Goal: Task Accomplishment & Management: Manage account settings

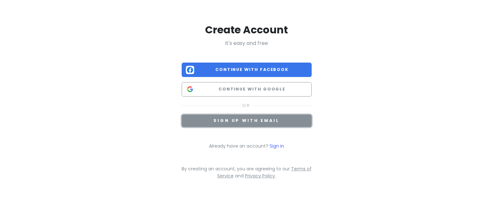
click at [249, 121] on span "Sign up with email" at bounding box center [246, 120] width 66 height 5
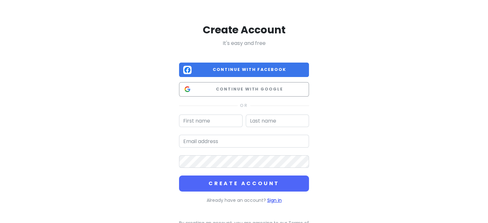
click at [277, 203] on link "Sign in" at bounding box center [274, 200] width 14 height 6
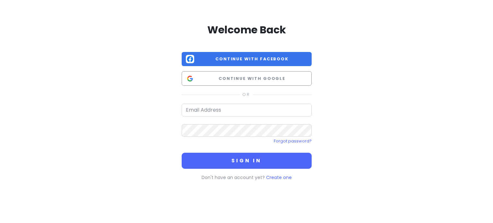
click at [230, 102] on div "Welcome Back Continue with Facebook Continue with Google Forgot password? Sign …" at bounding box center [247, 102] width 130 height 158
click at [220, 108] on input "email" at bounding box center [247, 110] width 130 height 13
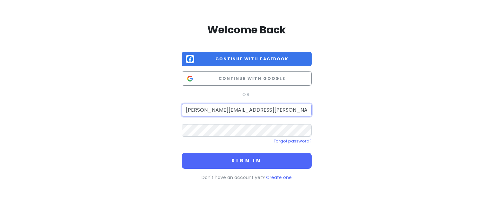
type input "[PERSON_NAME][EMAIL_ADDRESS][PERSON_NAME][DOMAIN_NAME]"
click at [182, 153] on button "Sign in" at bounding box center [247, 161] width 130 height 16
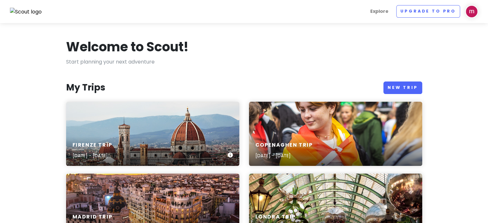
click at [160, 126] on div "Firenze Trip [DATE] - [DATE]" at bounding box center [152, 134] width 173 height 64
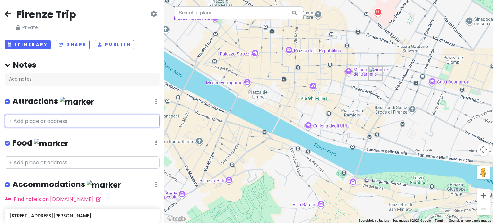
click at [62, 121] on input "text" at bounding box center [82, 121] width 155 height 13
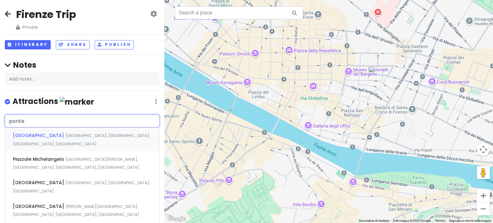
type input "ponte"
click at [55, 135] on span "[GEOGRAPHIC_DATA], [GEOGRAPHIC_DATA], [GEOGRAPHIC_DATA], [GEOGRAPHIC_DATA]" at bounding box center [81, 140] width 137 height 14
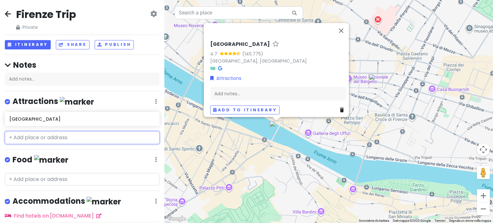
click at [33, 140] on input "text" at bounding box center [82, 137] width 155 height 13
type input "r"
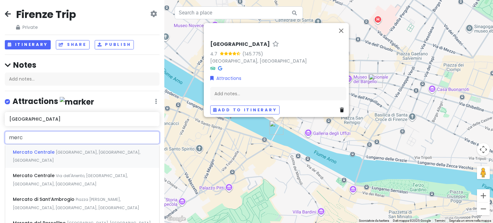
type input "merca"
click at [46, 153] on span "Mercato Centrale" at bounding box center [34, 152] width 43 height 6
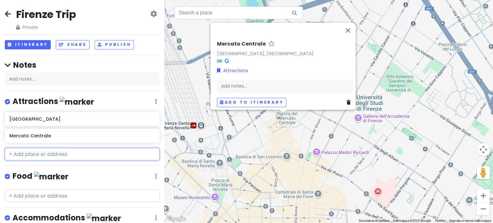
click at [48, 156] on input "text" at bounding box center [82, 154] width 155 height 13
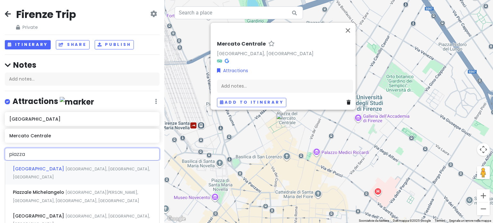
type input "piazza"
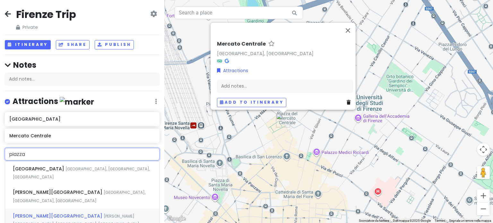
click at [62, 213] on span "[PERSON_NAME][GEOGRAPHIC_DATA], [GEOGRAPHIC_DATA], [GEOGRAPHIC_DATA], [GEOGRAPH…" at bounding box center [76, 224] width 127 height 22
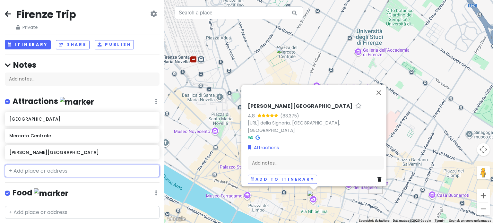
click at [54, 171] on input "text" at bounding box center [82, 171] width 155 height 13
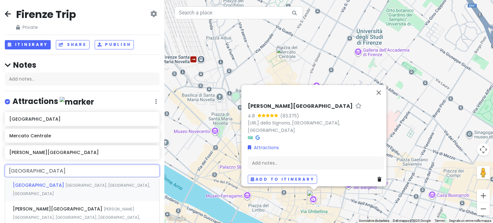
type input "[GEOGRAPHIC_DATA]"
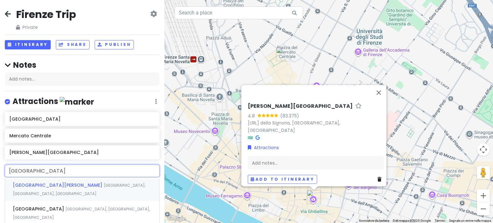
click at [54, 181] on div "[GEOGRAPHIC_DATA][PERSON_NAME], [GEOGRAPHIC_DATA], [GEOGRAPHIC_DATA]" at bounding box center [82, 190] width 154 height 24
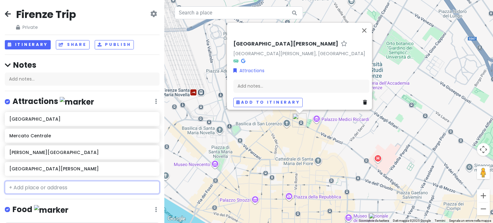
click at [59, 188] on input "text" at bounding box center [82, 187] width 155 height 13
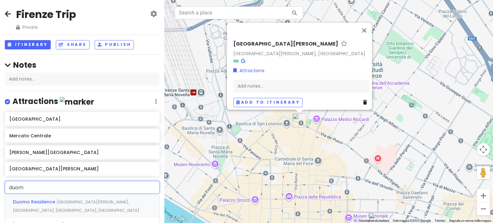
type input "duomo"
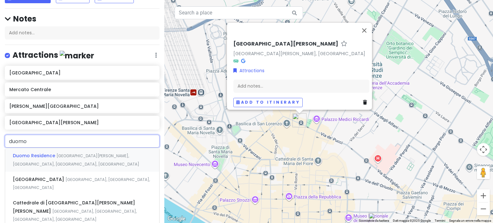
scroll to position [47, 0]
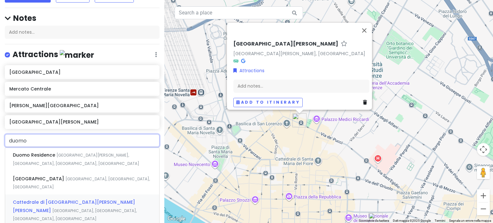
click at [61, 195] on div "Cattedrale di [GEOGRAPHIC_DATA][PERSON_NAME][PERSON_NAME][GEOGRAPHIC_DATA], [GE…" at bounding box center [82, 211] width 154 height 32
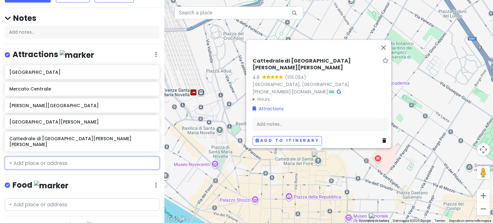
click at [37, 160] on input "text" at bounding box center [82, 163] width 155 height 13
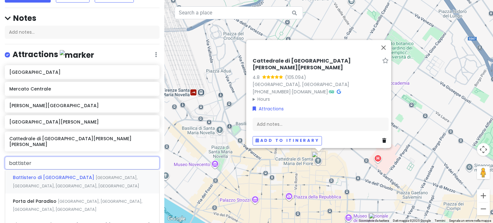
type input "battistero"
click at [52, 174] on span "Battistero di [GEOGRAPHIC_DATA]" at bounding box center [54, 177] width 83 height 6
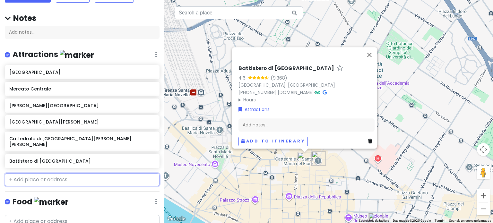
click at [49, 174] on input "text" at bounding box center [82, 179] width 155 height 13
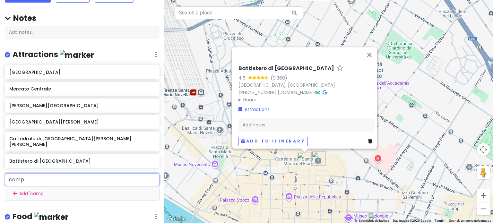
type input "[PERSON_NAME]"
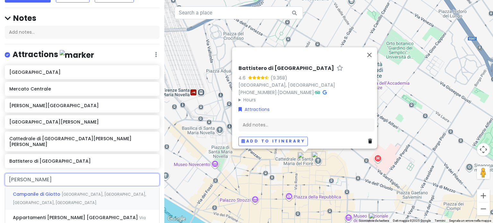
click at [61, 192] on span "[GEOGRAPHIC_DATA], [GEOGRAPHIC_DATA], [GEOGRAPHIC_DATA], [GEOGRAPHIC_DATA]" at bounding box center [79, 199] width 133 height 14
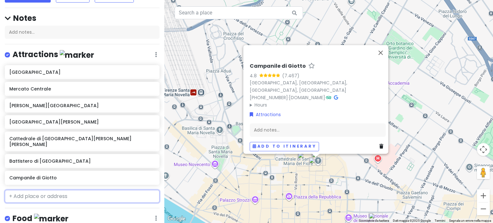
click at [67, 192] on input "text" at bounding box center [82, 196] width 155 height 13
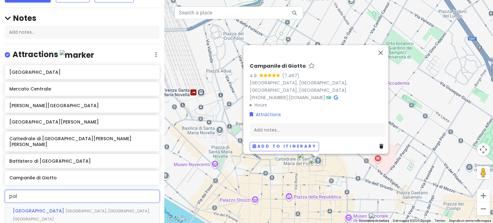
type input "pala"
click at [77, 209] on div "[GEOGRAPHIC_DATA] [PERSON_NAME][GEOGRAPHIC_DATA], [GEOGRAPHIC_DATA], [GEOGRAPHI…" at bounding box center [82, 215] width 154 height 24
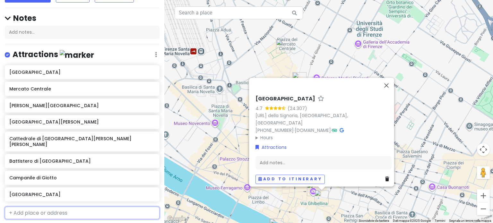
click at [34, 207] on input "text" at bounding box center [82, 213] width 155 height 13
type input "uffi"
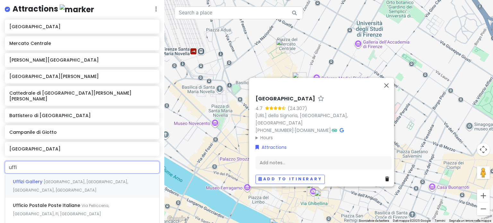
scroll to position [96, 0]
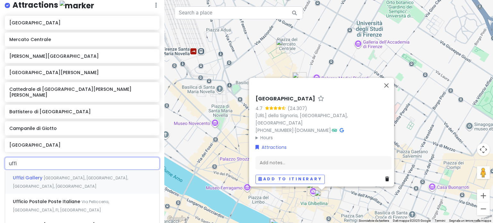
click at [51, 175] on span "[GEOGRAPHIC_DATA], [GEOGRAPHIC_DATA], [GEOGRAPHIC_DATA], [GEOGRAPHIC_DATA]" at bounding box center [70, 182] width 115 height 14
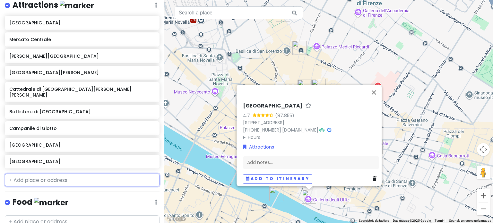
click at [43, 174] on input "text" at bounding box center [82, 180] width 155 height 13
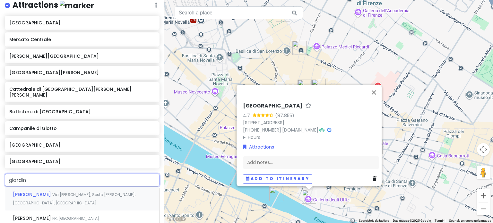
type input "giardino"
click at [58, 192] on span "[GEOGRAPHIC_DATA], [GEOGRAPHIC_DATA], [GEOGRAPHIC_DATA]" at bounding box center [67, 199] width 108 height 14
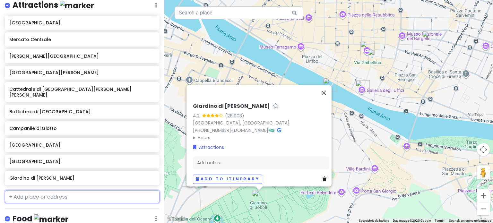
click at [48, 190] on input "text" at bounding box center [82, 196] width 155 height 13
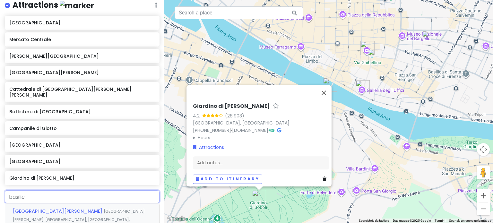
type input "basilica"
click at [65, 208] on span "[GEOGRAPHIC_DATA][PERSON_NAME]" at bounding box center [58, 211] width 91 height 6
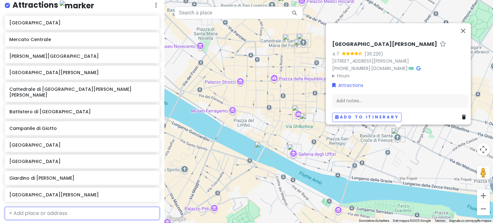
click at [43, 210] on input "text" at bounding box center [82, 213] width 155 height 13
type input "galleria"
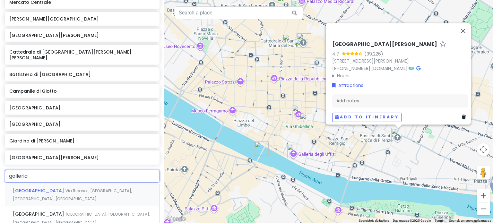
click at [73, 188] on div "[GEOGRAPHIC_DATA], [GEOGRAPHIC_DATA], [GEOGRAPHIC_DATA], [GEOGRAPHIC_DATA]" at bounding box center [82, 195] width 154 height 24
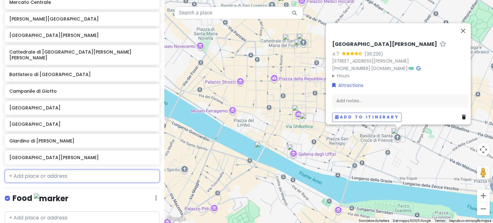
scroll to position [150, 0]
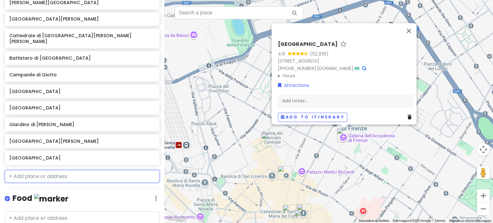
click at [58, 173] on input "text" at bounding box center [82, 176] width 155 height 13
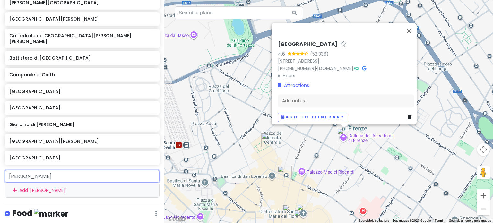
type input "cappelle"
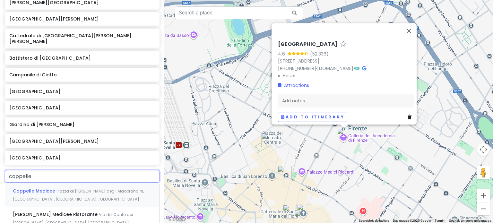
click at [55, 188] on span "Piazza di [PERSON_NAME] degli Aldobrandini, [GEOGRAPHIC_DATA], [GEOGRAPHIC_DATA…" at bounding box center [78, 195] width 131 height 14
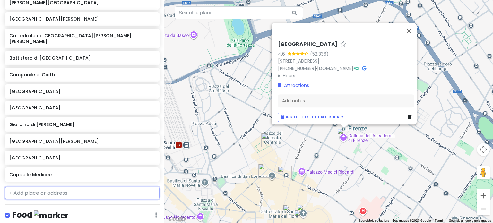
scroll to position [167, 0]
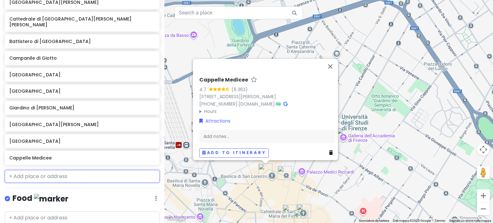
click at [50, 170] on input "text" at bounding box center [82, 176] width 155 height 13
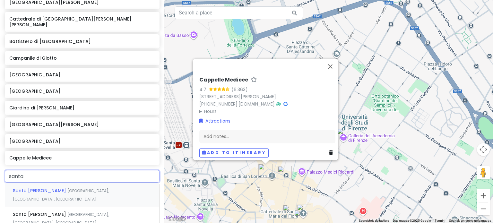
type input "santa"
click at [65, 188] on span "[GEOGRAPHIC_DATA], [GEOGRAPHIC_DATA], [GEOGRAPHIC_DATA]" at bounding box center [61, 195] width 96 height 14
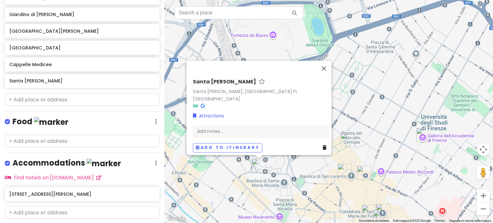
scroll to position [272, 0]
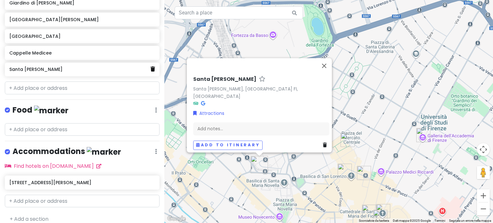
click at [151, 66] on icon at bounding box center [153, 68] width 4 height 5
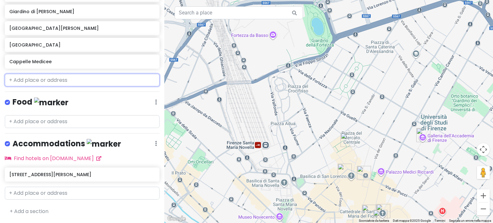
scroll to position [255, 0]
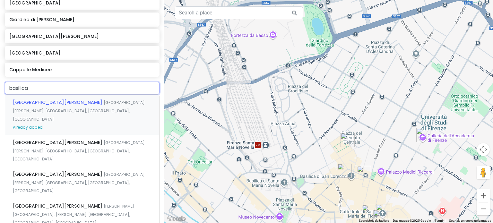
type input "basilica"
click at [58, 167] on div "[GEOGRAPHIC_DATA][PERSON_NAME][GEOGRAPHIC_DATA][PERSON_NAME], [GEOGRAPHIC_DATA]…" at bounding box center [82, 183] width 154 height 32
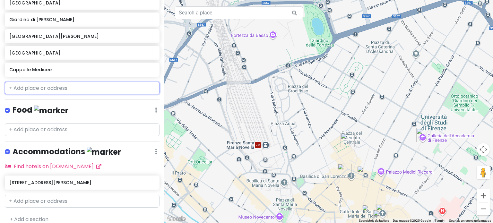
scroll to position [272, 0]
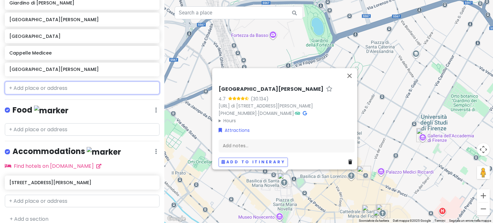
click at [52, 85] on input "text" at bounding box center [82, 88] width 155 height 13
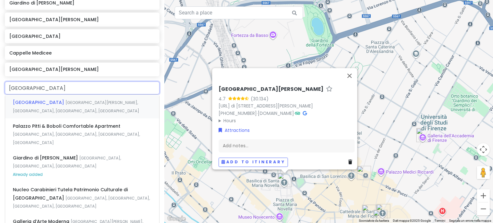
type input "[GEOGRAPHIC_DATA]"
click at [39, 99] on span "[GEOGRAPHIC_DATA]" at bounding box center [39, 102] width 53 height 6
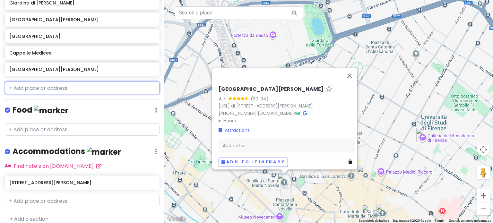
scroll to position [288, 0]
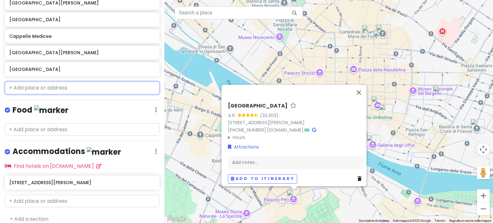
click at [41, 83] on input "text" at bounding box center [82, 88] width 155 height 13
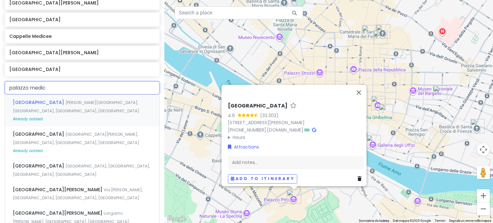
type input "[GEOGRAPHIC_DATA]"
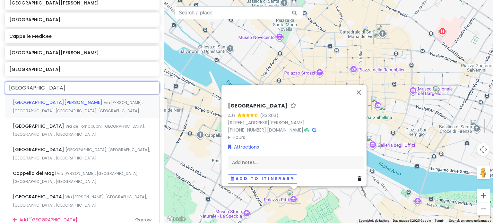
click at [63, 99] on span "[GEOGRAPHIC_DATA][PERSON_NAME]" at bounding box center [58, 102] width 91 height 6
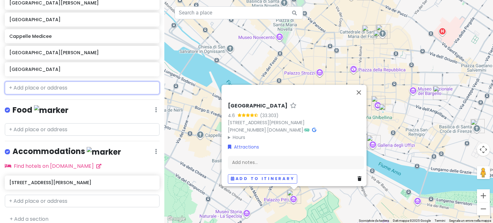
scroll to position [305, 0]
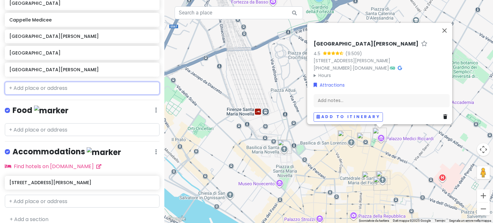
click at [23, 83] on input "text" at bounding box center [82, 88] width 155 height 13
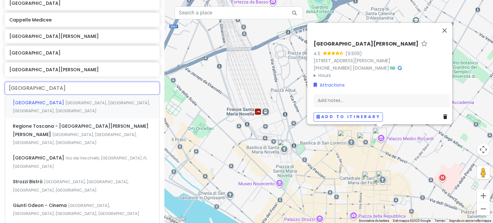
type input "[GEOGRAPHIC_DATA]"
click at [31, 100] on div "[GEOGRAPHIC_DATA], [GEOGRAPHIC_DATA], [GEOGRAPHIC_DATA], [GEOGRAPHIC_DATA]" at bounding box center [82, 107] width 154 height 24
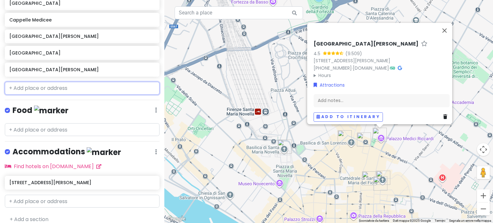
scroll to position [321, 0]
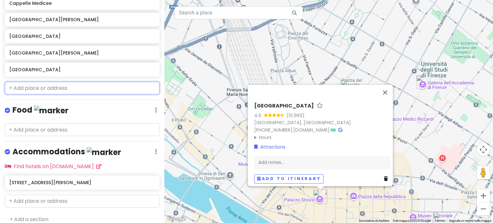
click at [32, 82] on input "text" at bounding box center [82, 88] width 155 height 13
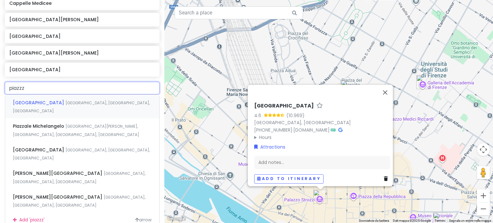
type input "piazz"
click at [63, 123] on span "Piazzale Michelangelo" at bounding box center [39, 126] width 53 height 6
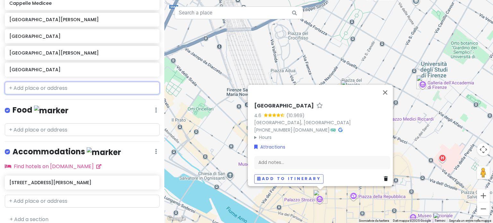
scroll to position [338, 0]
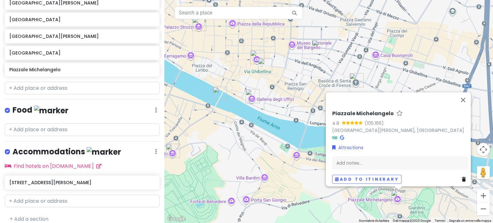
click at [216, 137] on div "Piazzale [PERSON_NAME] 4.8 (105.166) [STREET_ADDRESS][PERSON_NAME] Attractions …" at bounding box center [328, 111] width 329 height 223
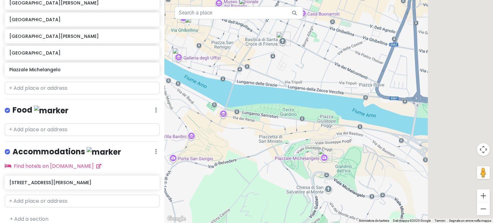
drag, startPoint x: 270, startPoint y: 167, endPoint x: 192, endPoint y: 126, distance: 88.3
click at [192, 126] on div at bounding box center [328, 111] width 329 height 223
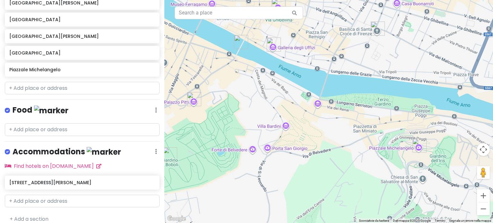
drag, startPoint x: 225, startPoint y: 144, endPoint x: 338, endPoint y: 131, distance: 114.3
click at [338, 131] on div at bounding box center [328, 111] width 329 height 223
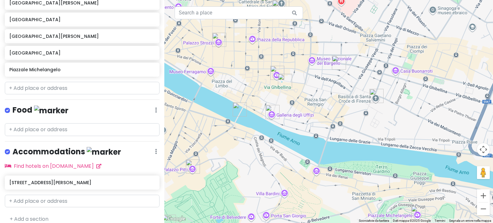
drag, startPoint x: 253, startPoint y: 127, endPoint x: 196, endPoint y: 145, distance: 60.6
click at [196, 145] on div at bounding box center [328, 111] width 329 height 223
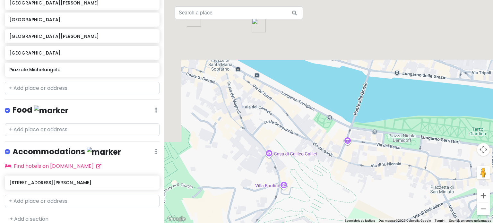
drag, startPoint x: 292, startPoint y: 66, endPoint x: 313, endPoint y: 137, distance: 73.4
click at [313, 137] on div at bounding box center [328, 111] width 329 height 223
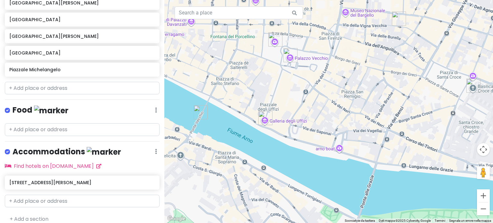
drag, startPoint x: 348, startPoint y: 60, endPoint x: 392, endPoint y: 102, distance: 60.8
click at [392, 102] on div at bounding box center [328, 111] width 329 height 223
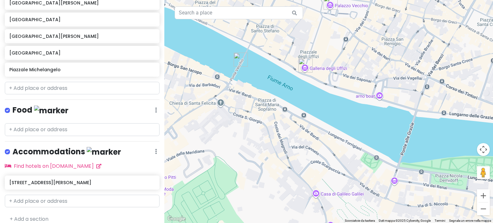
drag, startPoint x: 281, startPoint y: 151, endPoint x: 254, endPoint y: 78, distance: 78.5
click at [254, 78] on div at bounding box center [328, 111] width 329 height 223
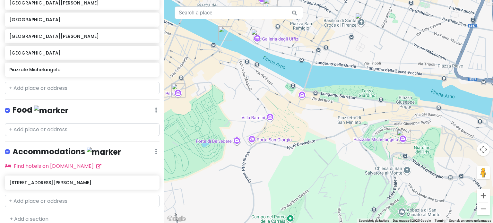
drag, startPoint x: 343, startPoint y: 139, endPoint x: 305, endPoint y: 123, distance: 41.1
click at [305, 123] on div at bounding box center [328, 111] width 329 height 223
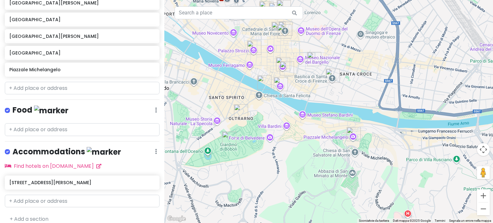
drag, startPoint x: 348, startPoint y: 77, endPoint x: 374, endPoint y: 108, distance: 40.1
click at [374, 108] on div at bounding box center [328, 111] width 329 height 223
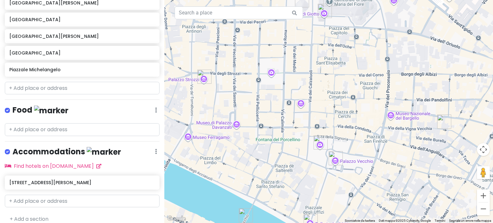
click at [303, 106] on div at bounding box center [328, 111] width 329 height 223
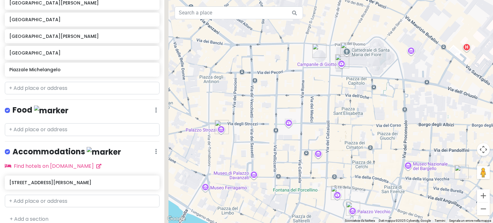
drag, startPoint x: 332, startPoint y: 68, endPoint x: 350, endPoint y: 123, distance: 57.8
click at [350, 123] on div at bounding box center [328, 111] width 329 height 223
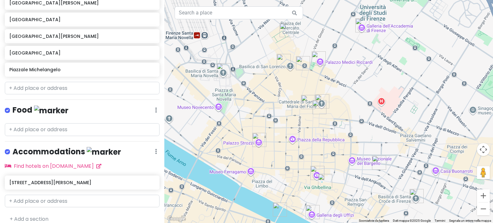
drag, startPoint x: 275, startPoint y: 69, endPoint x: 270, endPoint y: 92, distance: 23.6
click at [270, 92] on div at bounding box center [328, 111] width 329 height 223
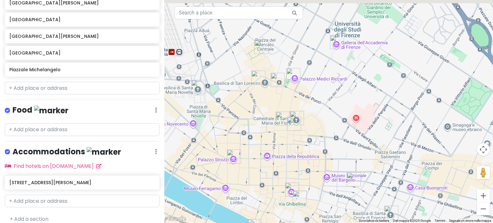
drag, startPoint x: 305, startPoint y: 106, endPoint x: 272, endPoint y: 133, distance: 42.8
click at [276, 126] on img "Battistero di San Giovanni" at bounding box center [283, 119] width 14 height 14
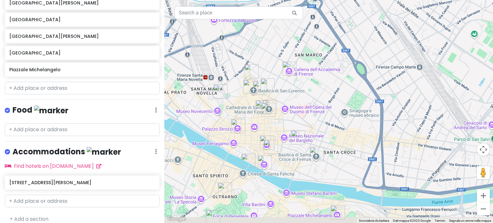
drag, startPoint x: 252, startPoint y: 151, endPoint x: 265, endPoint y: 109, distance: 43.8
click at [265, 110] on div at bounding box center [328, 111] width 329 height 223
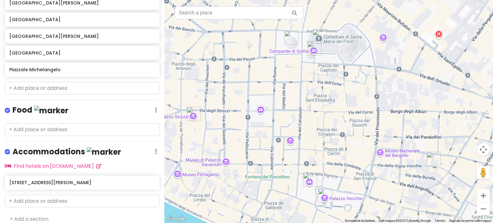
drag, startPoint x: 303, startPoint y: 116, endPoint x: 326, endPoint y: 151, distance: 41.8
click at [326, 151] on div at bounding box center [328, 111] width 329 height 223
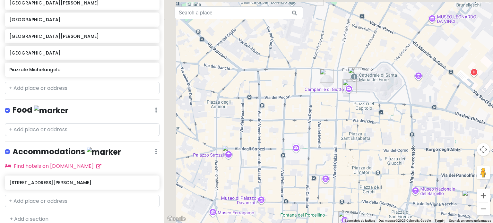
drag, startPoint x: 354, startPoint y: 98, endPoint x: 393, endPoint y: 138, distance: 56.1
click at [393, 138] on div at bounding box center [328, 111] width 329 height 223
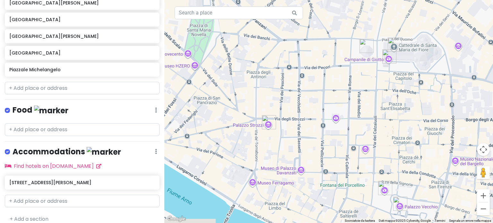
drag, startPoint x: 292, startPoint y: 129, endPoint x: 275, endPoint y: 68, distance: 62.8
click at [275, 68] on div at bounding box center [328, 111] width 329 height 223
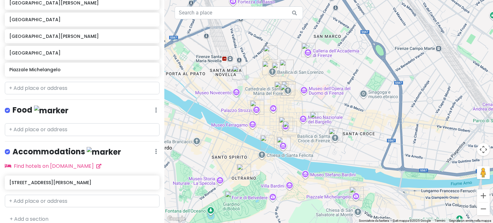
drag, startPoint x: 270, startPoint y: 109, endPoint x: 287, endPoint y: 108, distance: 17.1
click at [287, 108] on div at bounding box center [328, 111] width 329 height 223
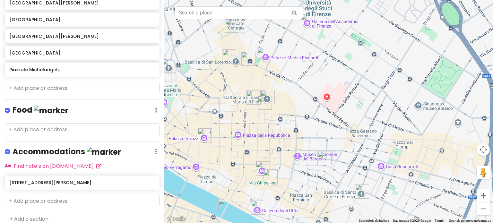
drag, startPoint x: 245, startPoint y: 116, endPoint x: 274, endPoint y: 130, distance: 32.0
click at [274, 130] on div at bounding box center [328, 111] width 329 height 223
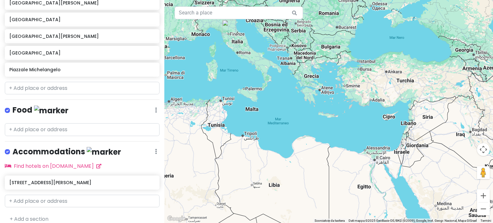
drag, startPoint x: 325, startPoint y: 179, endPoint x: 268, endPoint y: 78, distance: 115.9
click at [268, 78] on div at bounding box center [328, 111] width 329 height 223
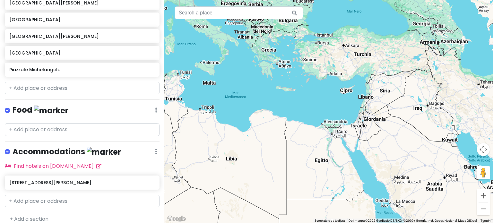
drag, startPoint x: 310, startPoint y: 123, endPoint x: 271, endPoint y: 92, distance: 49.6
click at [271, 92] on div at bounding box center [328, 111] width 329 height 223
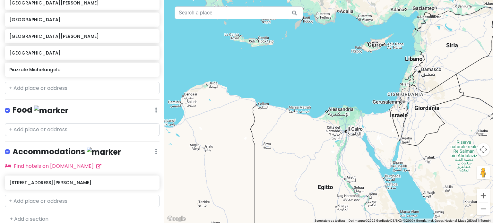
drag, startPoint x: 328, startPoint y: 131, endPoint x: 283, endPoint y: 91, distance: 60.0
click at [283, 91] on div at bounding box center [328, 111] width 329 height 223
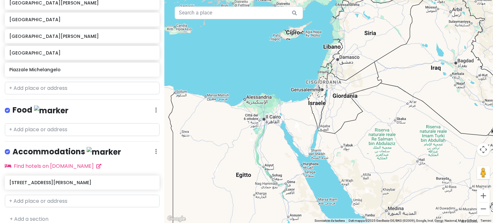
drag, startPoint x: 439, startPoint y: 94, endPoint x: 363, endPoint y: 86, distance: 75.6
click at [363, 86] on div at bounding box center [328, 111] width 329 height 223
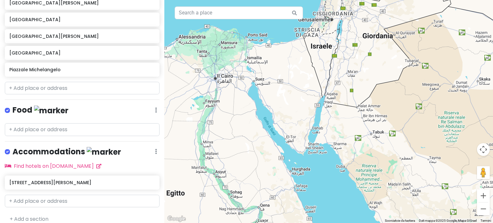
drag, startPoint x: 283, startPoint y: 108, endPoint x: 286, endPoint y: 73, distance: 34.5
click at [286, 73] on div at bounding box center [328, 111] width 329 height 223
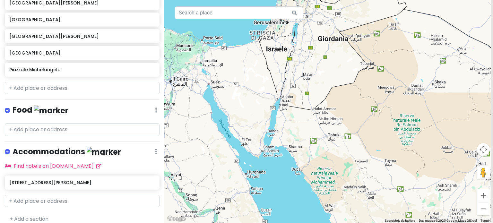
drag, startPoint x: 286, startPoint y: 73, endPoint x: 241, endPoint y: 77, distance: 45.1
click at [241, 77] on div at bounding box center [328, 111] width 329 height 223
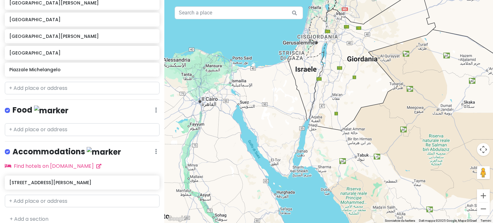
drag, startPoint x: 245, startPoint y: 117, endPoint x: 276, endPoint y: 137, distance: 37.2
click at [276, 137] on div at bounding box center [328, 111] width 329 height 223
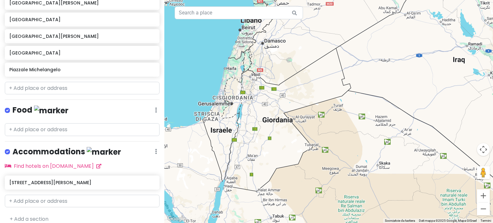
drag, startPoint x: 354, startPoint y: 79, endPoint x: 267, endPoint y: 141, distance: 106.7
click at [267, 141] on div at bounding box center [328, 111] width 329 height 223
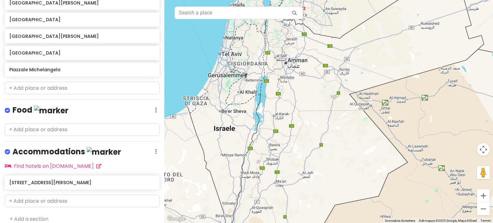
drag, startPoint x: 244, startPoint y: 118, endPoint x: 312, endPoint y: 129, distance: 68.6
click at [312, 129] on div at bounding box center [328, 111] width 329 height 223
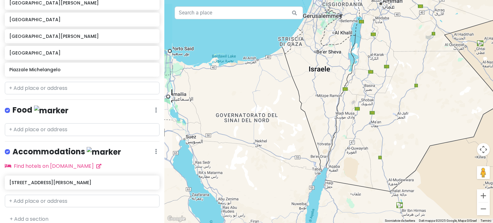
drag, startPoint x: 203, startPoint y: 84, endPoint x: 293, endPoint y: 9, distance: 117.8
click at [293, 9] on div "Scorciatoie da tastiera Dati mappa Dati mappa ©2025 Google, Mapa GISrael Dati m…" at bounding box center [328, 111] width 329 height 223
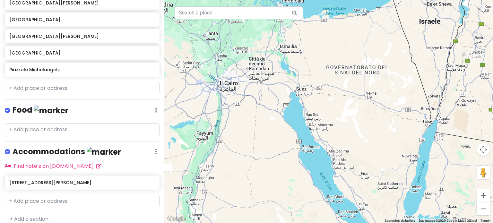
drag, startPoint x: 248, startPoint y: 79, endPoint x: 358, endPoint y: 46, distance: 115.0
click at [358, 46] on div at bounding box center [328, 111] width 329 height 223
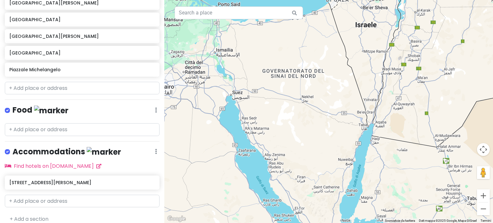
drag, startPoint x: 248, startPoint y: 138, endPoint x: 184, endPoint y: 140, distance: 64.9
click at [184, 140] on div at bounding box center [328, 111] width 329 height 223
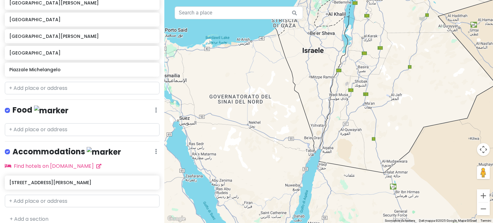
drag, startPoint x: 314, startPoint y: 144, endPoint x: 261, endPoint y: 166, distance: 57.7
click at [261, 166] on div at bounding box center [328, 111] width 329 height 223
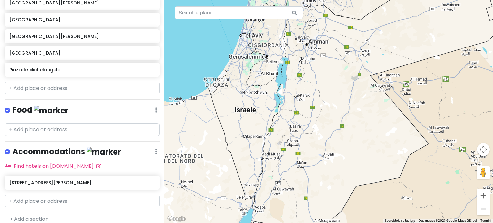
drag, startPoint x: 387, startPoint y: 109, endPoint x: 324, endPoint y: 168, distance: 85.4
click at [324, 168] on div at bounding box center [328, 111] width 329 height 223
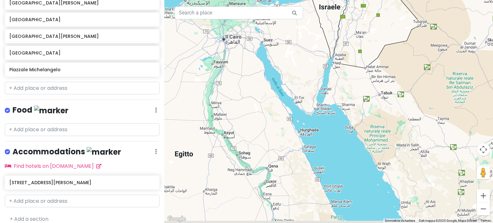
drag, startPoint x: 229, startPoint y: 152, endPoint x: 286, endPoint y: 17, distance: 146.9
click at [286, 17] on div "Scorciatoie da tastiera Dati mappa Dati mappa ©2025 Google, Mapa GISrael Dati m…" at bounding box center [328, 111] width 329 height 223
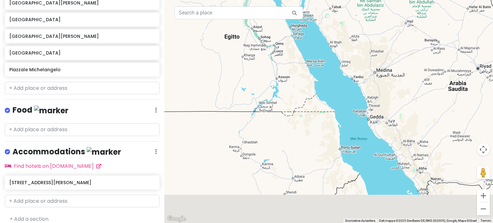
drag, startPoint x: 325, startPoint y: 159, endPoint x: 307, endPoint y: 55, distance: 105.6
click at [307, 55] on div at bounding box center [328, 111] width 329 height 223
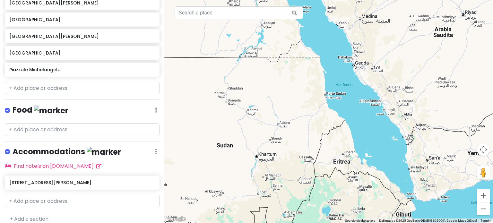
drag, startPoint x: 325, startPoint y: 139, endPoint x: 280, endPoint y: 57, distance: 94.0
click at [280, 57] on div at bounding box center [328, 111] width 329 height 223
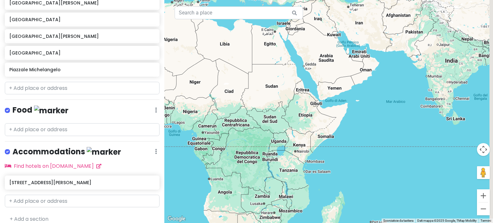
drag, startPoint x: 315, startPoint y: 164, endPoint x: 302, endPoint y: 145, distance: 23.0
click at [302, 145] on div at bounding box center [328, 111] width 329 height 223
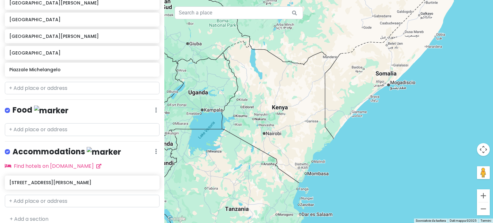
drag, startPoint x: 261, startPoint y: 164, endPoint x: 263, endPoint y: 136, distance: 28.0
click at [263, 136] on div at bounding box center [328, 111] width 329 height 223
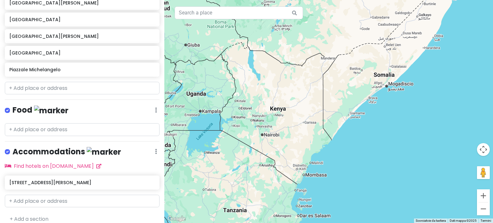
click at [276, 140] on div at bounding box center [328, 111] width 329 height 223
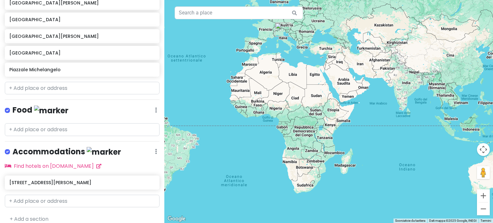
drag, startPoint x: 280, startPoint y: 85, endPoint x: 324, endPoint y: 150, distance: 78.3
click at [324, 150] on div at bounding box center [328, 111] width 329 height 223
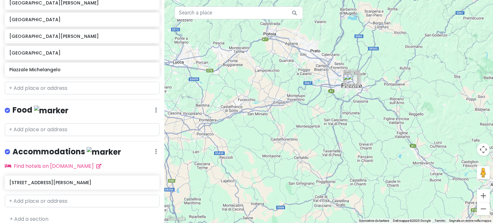
drag, startPoint x: 362, startPoint y: 51, endPoint x: 364, endPoint y: 119, distance: 68.1
click at [364, 119] on div at bounding box center [328, 111] width 329 height 223
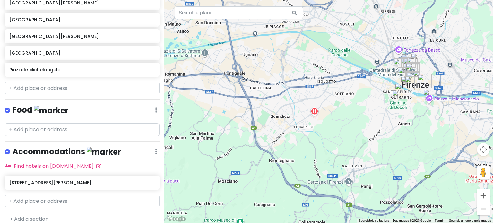
drag, startPoint x: 398, startPoint y: 132, endPoint x: 342, endPoint y: 168, distance: 67.0
click at [342, 168] on div at bounding box center [328, 111] width 329 height 223
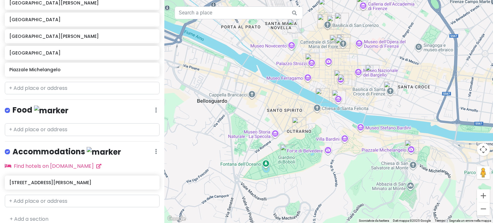
drag, startPoint x: 317, startPoint y: 101, endPoint x: 326, endPoint y: 150, distance: 49.2
click at [326, 150] on div at bounding box center [328, 111] width 329 height 223
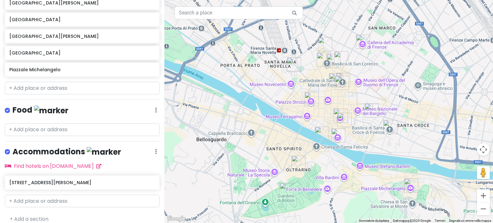
drag, startPoint x: 385, startPoint y: 36, endPoint x: 383, endPoint y: 60, distance: 24.2
click at [383, 60] on div at bounding box center [328, 111] width 329 height 223
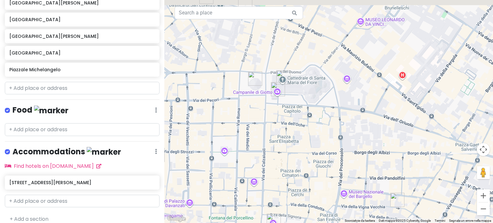
drag, startPoint x: 250, startPoint y: 62, endPoint x: 262, endPoint y: 174, distance: 113.0
click at [262, 174] on div at bounding box center [328, 111] width 329 height 223
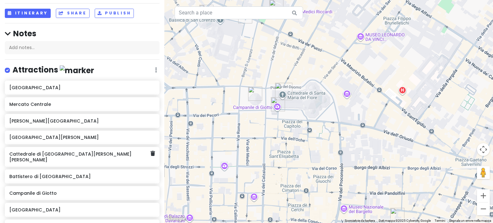
scroll to position [31, 0]
click at [30, 8] on div "Firenze Trip Private Change Dates Make a Copy Delete Trip Go Pro ⚡️ Give Feedba…" at bounding box center [82, 111] width 164 height 223
click at [33, 11] on button "Itinerary" at bounding box center [28, 13] width 46 height 9
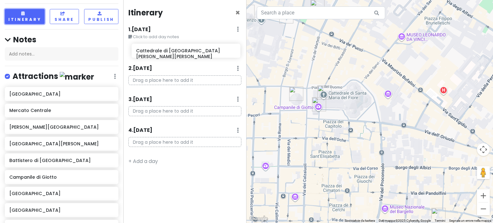
drag, startPoint x: 74, startPoint y: 159, endPoint x: 201, endPoint y: 50, distance: 167.3
click at [201, 50] on div "Firenze Trip Private Change Dates Make a Copy Delete Trip Go Pro ⚡️ Give Feedba…" at bounding box center [246, 111] width 493 height 223
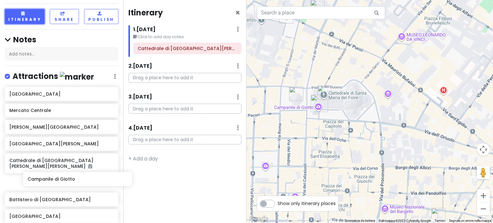
scroll to position [33, 0]
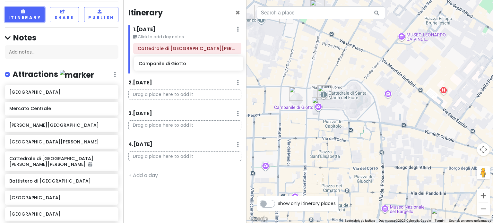
drag, startPoint x: 48, startPoint y: 197, endPoint x: 177, endPoint y: 67, distance: 183.0
click at [177, 67] on div "Firenze Trip Private Change Dates Make a Copy Delete Trip Go Pro ⚡️ Give Feedba…" at bounding box center [246, 111] width 493 height 223
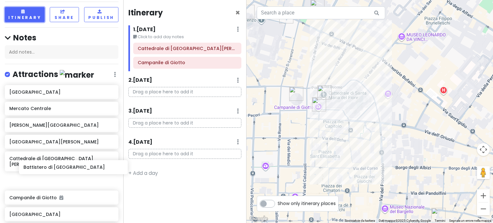
scroll to position [33, 0]
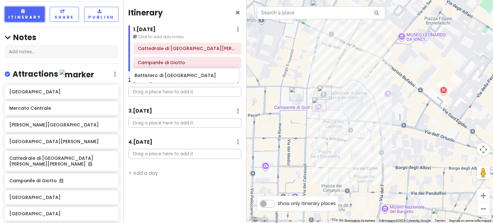
drag, startPoint x: 37, startPoint y: 176, endPoint x: 162, endPoint y: 77, distance: 159.5
click at [162, 77] on div "Firenze Trip Private Change Dates Make a Copy Delete Trip Go Pro ⚡️ Give Feedba…" at bounding box center [246, 111] width 493 height 223
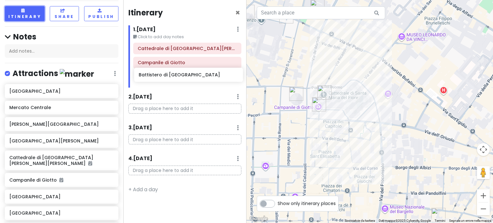
drag, startPoint x: 55, startPoint y: 176, endPoint x: 184, endPoint y: 77, distance: 162.6
click at [184, 77] on div "Firenze Trip Private Change Dates Make a Copy Delete Trip Go Pro ⚡️ Give Feedba…" at bounding box center [246, 111] width 493 height 223
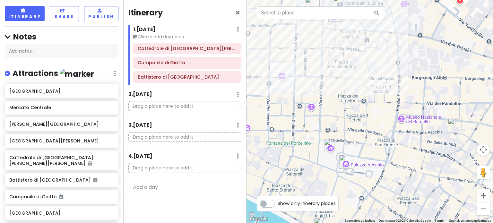
drag, startPoint x: 335, startPoint y: 173, endPoint x: 352, endPoint y: 82, distance: 92.6
click at [352, 82] on div at bounding box center [370, 111] width 247 height 223
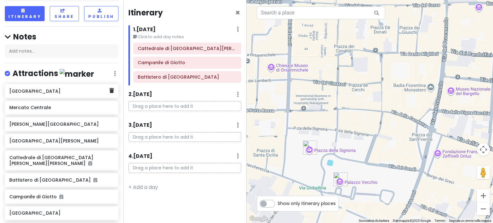
click at [53, 93] on div "[GEOGRAPHIC_DATA]" at bounding box center [59, 91] width 100 height 9
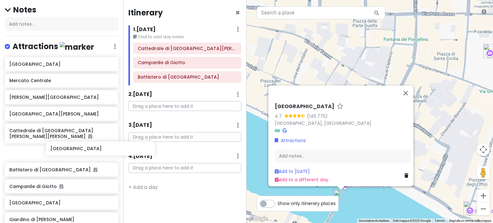
scroll to position [61, 0]
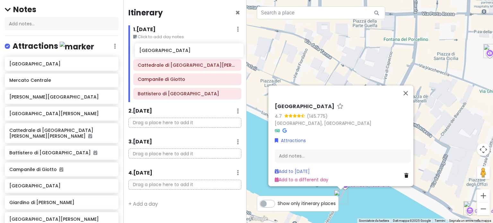
drag, startPoint x: 52, startPoint y: 179, endPoint x: 182, endPoint y: 49, distance: 184.1
click at [182, 49] on div "Firenze Trip Private Change Dates Make a Copy Delete Trip Go Pro ⚡️ Give Feedba…" at bounding box center [246, 111] width 493 height 223
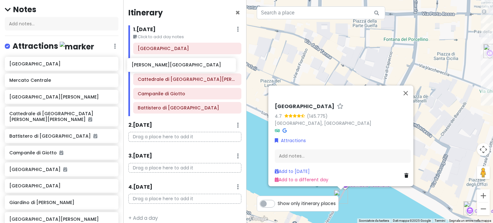
drag, startPoint x: 46, startPoint y: 97, endPoint x: 168, endPoint y: 66, distance: 126.5
click at [168, 66] on div "Firenze Trip Private Change Dates Make a Copy Delete Trip Go Pro ⚡️ Give Feedba…" at bounding box center [246, 111] width 493 height 223
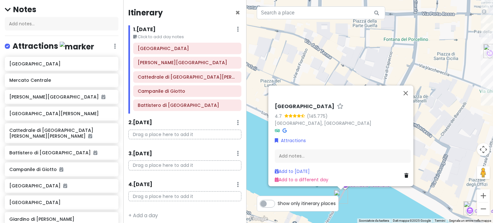
click at [436, 85] on div "Ponte Vecchio 4.7 (145.775) [GEOGRAPHIC_DATA], [GEOGRAPHIC_DATA] Attractions Ad…" at bounding box center [370, 111] width 247 height 223
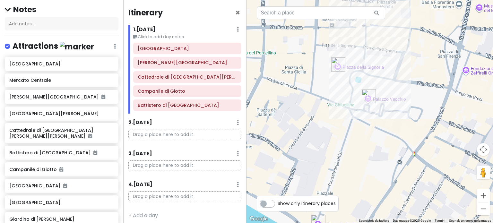
drag, startPoint x: 444, startPoint y: 116, endPoint x: 291, endPoint y: 130, distance: 154.1
click at [291, 130] on div at bounding box center [370, 111] width 247 height 223
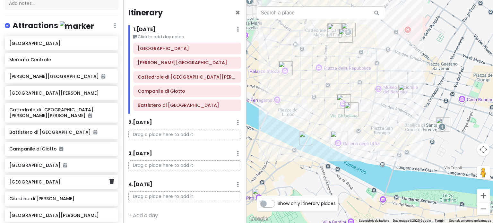
scroll to position [83, 0]
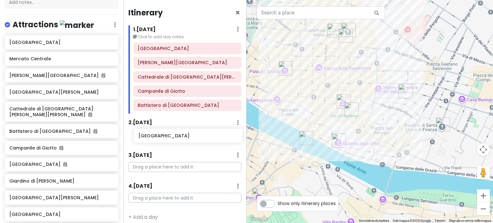
drag, startPoint x: 44, startPoint y: 178, endPoint x: 173, endPoint y: 138, distance: 134.9
click at [173, 138] on div "Firenze Trip Private Change Dates Make a Copy Delete Trip Go Pro ⚡️ Give Feedba…" at bounding box center [246, 111] width 493 height 223
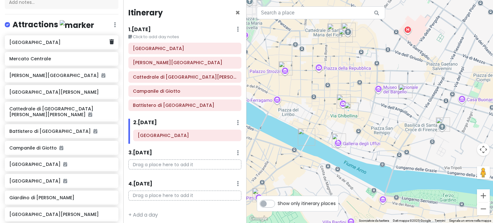
scroll to position [81, 0]
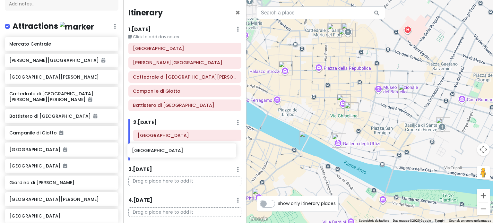
drag, startPoint x: 26, startPoint y: 46, endPoint x: 149, endPoint y: 155, distance: 164.2
click at [149, 155] on div "Firenze Trip Private Change Dates Make a Copy Delete Trip Go Pro ⚡️ Give Feedba…" at bounding box center [246, 111] width 493 height 223
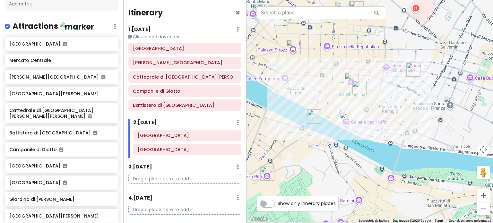
drag, startPoint x: 291, startPoint y: 177, endPoint x: 320, endPoint y: 109, distance: 74.6
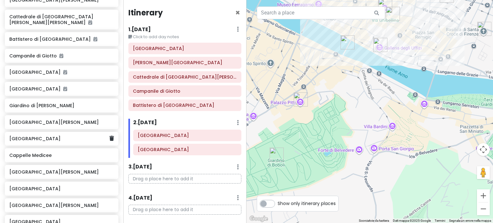
scroll to position [202, 0]
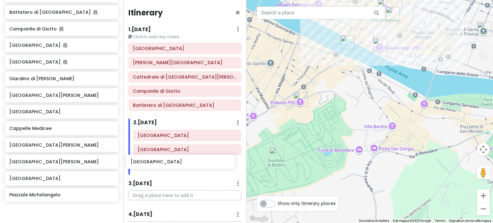
drag, startPoint x: 51, startPoint y: 157, endPoint x: 173, endPoint y: 163, distance: 121.5
click at [173, 163] on div "Firenze Trip Private Change Dates Make a Copy Delete Trip Go Pro ⚡️ Give Feedba…" at bounding box center [246, 111] width 493 height 223
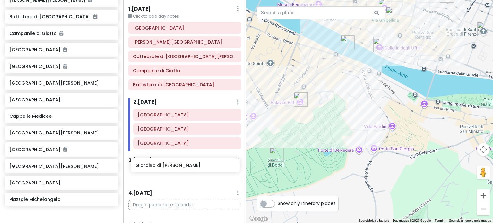
scroll to position [24, 0]
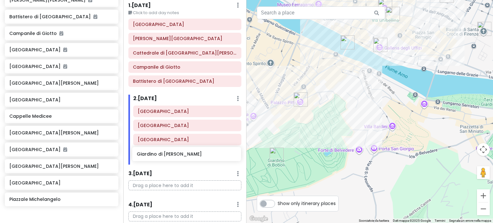
drag, startPoint x: 35, startPoint y: 79, endPoint x: 163, endPoint y: 157, distance: 149.3
click at [163, 157] on div "Firenze Trip Private Change Dates Make a Copy Delete Trip Go Pro ⚡️ Give Feedba…" at bounding box center [246, 111] width 493 height 223
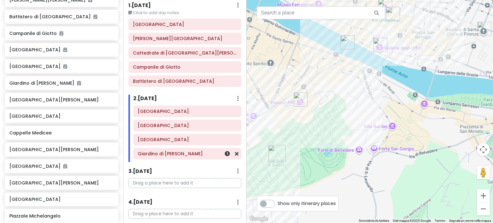
scroll to position [196, 0]
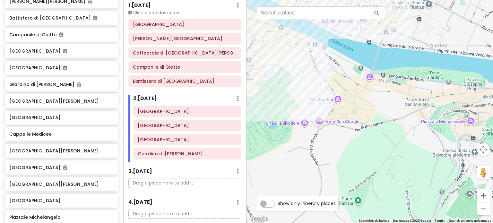
drag, startPoint x: 358, startPoint y: 120, endPoint x: 302, endPoint y: 93, distance: 61.5
click at [302, 93] on div at bounding box center [370, 111] width 247 height 223
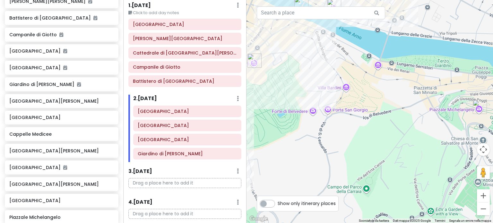
drag, startPoint x: 354, startPoint y: 121, endPoint x: 358, endPoint y: 102, distance: 19.1
click at [358, 102] on div at bounding box center [370, 111] width 247 height 223
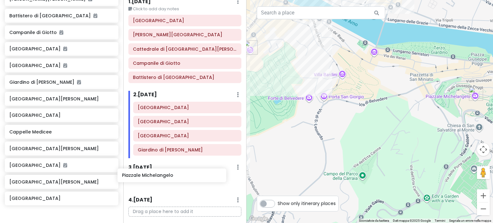
scroll to position [28, 0]
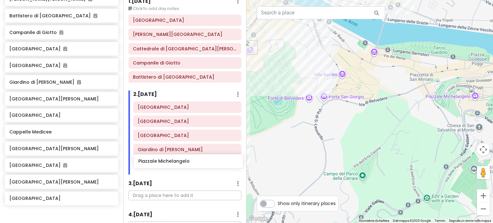
drag, startPoint x: 52, startPoint y: 212, endPoint x: 181, endPoint y: 161, distance: 139.0
click at [181, 161] on div "Firenze Trip Private Change Dates Make a Copy Delete Trip Go Pro ⚡️ Give Feedba…" at bounding box center [246, 111] width 493 height 223
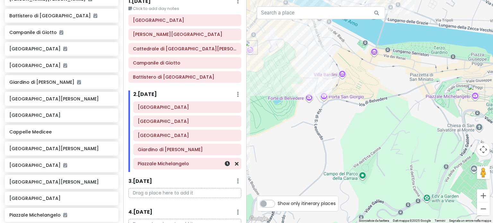
scroll to position [196, 0]
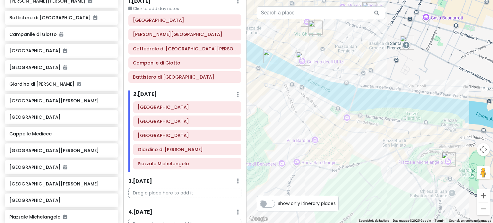
drag, startPoint x: 434, startPoint y: 70, endPoint x: 405, endPoint y: 137, distance: 72.9
click at [405, 137] on div at bounding box center [370, 111] width 247 height 223
click at [369, 65] on div at bounding box center [370, 111] width 247 height 223
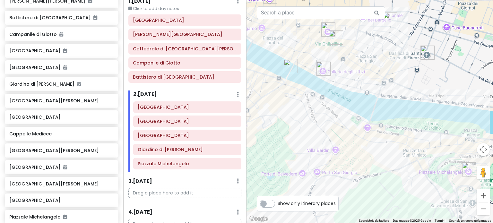
drag, startPoint x: 343, startPoint y: 43, endPoint x: 424, endPoint y: 56, distance: 81.9
click at [424, 56] on div at bounding box center [370, 111] width 247 height 223
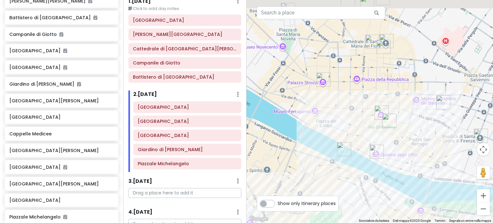
drag, startPoint x: 376, startPoint y: 56, endPoint x: 342, endPoint y: 142, distance: 92.4
click at [342, 142] on div at bounding box center [370, 111] width 247 height 223
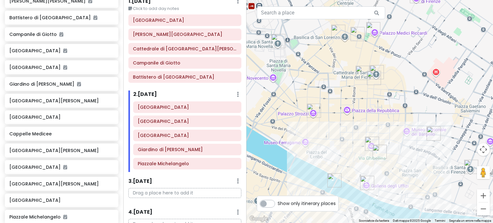
drag, startPoint x: 353, startPoint y: 119, endPoint x: 361, endPoint y: 112, distance: 11.0
click at [361, 112] on div at bounding box center [370, 111] width 247 height 223
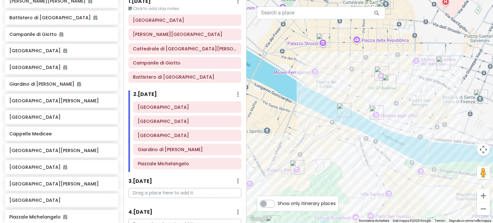
drag, startPoint x: 333, startPoint y: 142, endPoint x: 338, endPoint y: 62, distance: 80.5
click at [338, 62] on div at bounding box center [370, 111] width 247 height 223
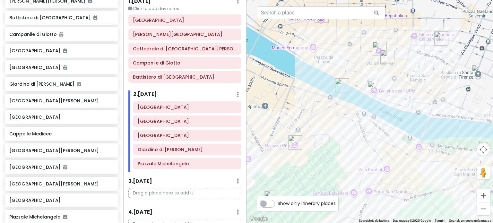
drag, startPoint x: 303, startPoint y: 160, endPoint x: 323, endPoint y: 125, distance: 40.4
click at [323, 125] on div at bounding box center [370, 111] width 247 height 223
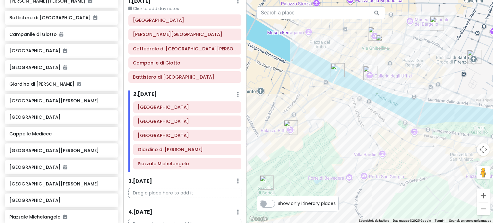
drag, startPoint x: 365, startPoint y: 110, endPoint x: 297, endPoint y: 188, distance: 103.4
click at [297, 188] on div at bounding box center [370, 111] width 247 height 223
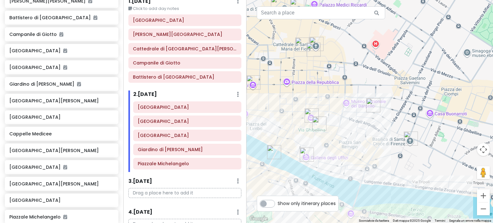
drag, startPoint x: 363, startPoint y: 91, endPoint x: 340, endPoint y: 135, distance: 49.4
click at [340, 135] on div at bounding box center [370, 111] width 247 height 223
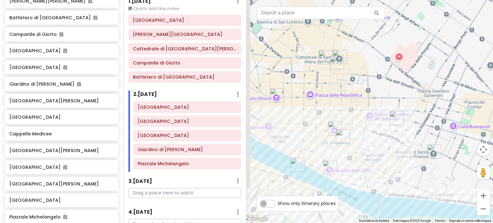
drag, startPoint x: 317, startPoint y: 67, endPoint x: 360, endPoint y: 100, distance: 54.5
click at [360, 100] on div at bounding box center [370, 111] width 247 height 223
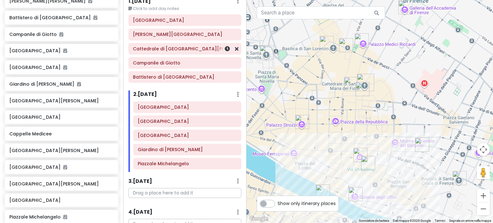
click at [240, 53] on div "Cattedrale di [GEOGRAPHIC_DATA][PERSON_NAME][PERSON_NAME]" at bounding box center [185, 49] width 123 height 12
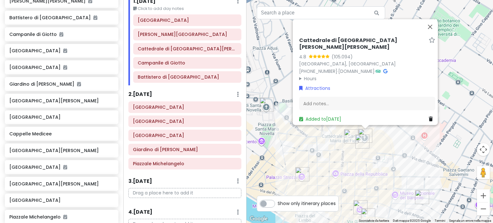
click at [336, 167] on div "Cattedrale di [GEOGRAPHIC_DATA][PERSON_NAME][PERSON_NAME] 4.8 (105.094) [STREET…" at bounding box center [370, 111] width 247 height 223
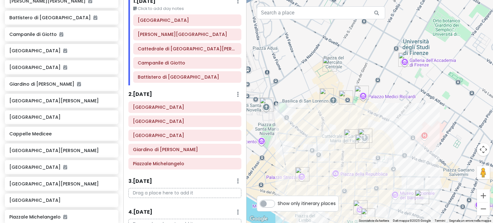
click at [344, 97] on img "Piazza di San Lorenzo" at bounding box center [346, 98] width 14 height 14
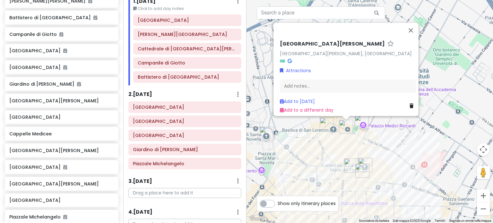
click at [325, 122] on img "Cappelle Medicee" at bounding box center [327, 124] width 14 height 14
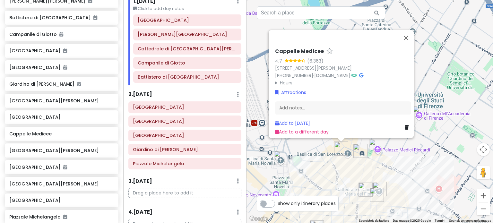
click at [380, 165] on div "Cappelle Medicee 4.7 (6.363) [STREET_ADDRESS][PERSON_NAME] [PHONE_NUMBER] · [DO…" at bounding box center [370, 111] width 247 height 223
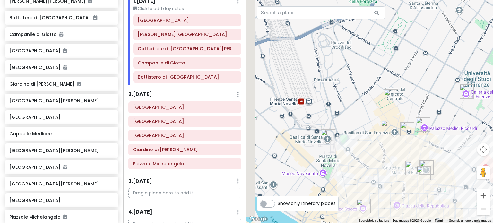
drag, startPoint x: 299, startPoint y: 149, endPoint x: 359, endPoint y: 117, distance: 67.2
click at [359, 117] on div at bounding box center [370, 111] width 247 height 223
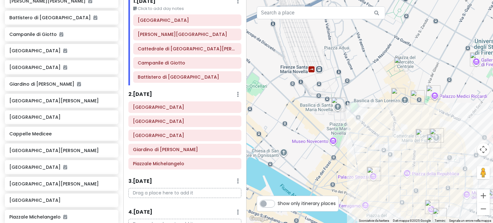
drag, startPoint x: 402, startPoint y: 143, endPoint x: 352, endPoint y: 118, distance: 55.3
click at [352, 118] on div at bounding box center [370, 111] width 247 height 223
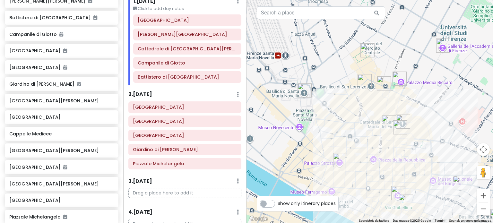
drag, startPoint x: 359, startPoint y: 132, endPoint x: 365, endPoint y: 141, distance: 10.4
click at [365, 141] on div at bounding box center [370, 111] width 247 height 223
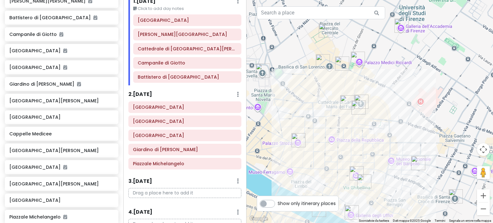
drag, startPoint x: 417, startPoint y: 92, endPoint x: 373, endPoint y: 68, distance: 50.3
click at [373, 68] on div at bounding box center [370, 111] width 247 height 223
click at [339, 60] on img "Piazza di San Lorenzo" at bounding box center [342, 64] width 14 height 14
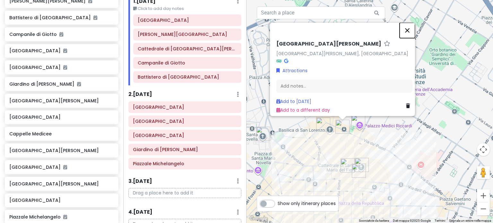
click at [412, 28] on button "Chiudi" at bounding box center [407, 29] width 15 height 15
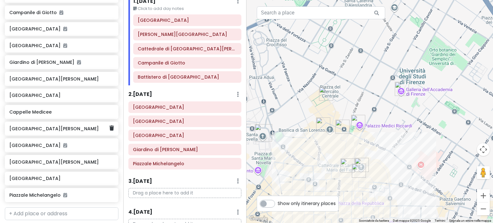
scroll to position [217, 0]
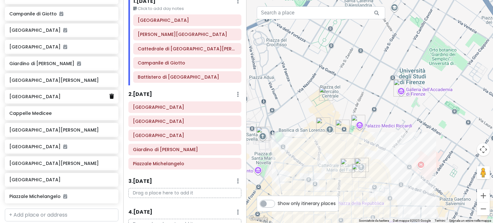
click at [109, 94] on icon at bounding box center [111, 96] width 4 height 5
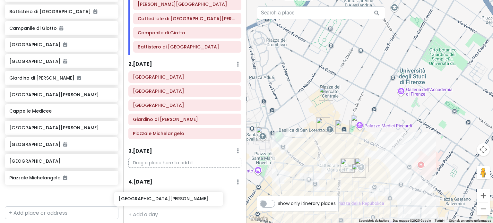
scroll to position [65, 0]
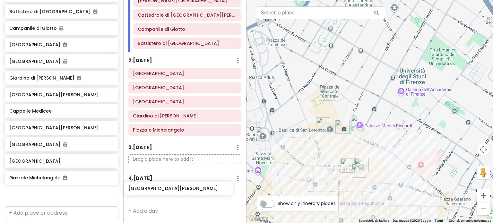
drag, startPoint x: 61, startPoint y: 156, endPoint x: 180, endPoint y: 190, distance: 123.8
click at [180, 190] on div "Firenze Trip Private Change Dates Make a Copy Delete Trip Go Pro ⚡️ Give Feedba…" at bounding box center [246, 111] width 493 height 223
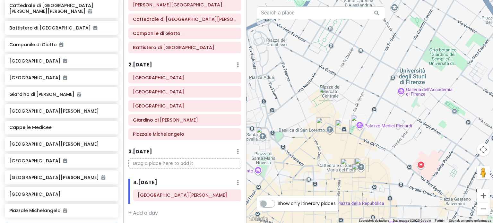
scroll to position [186, 0]
click at [342, 129] on img "Piazza di San Lorenzo" at bounding box center [342, 127] width 14 height 14
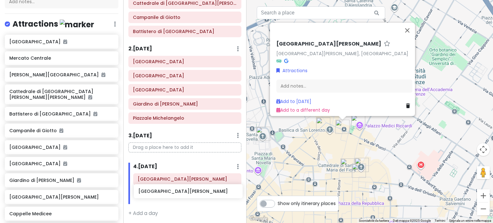
scroll to position [79, 0]
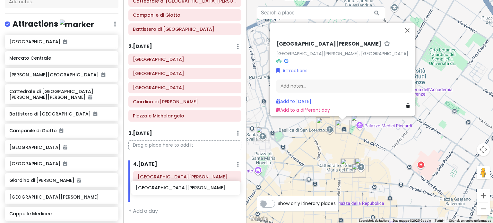
drag, startPoint x: 48, startPoint y: 94, endPoint x: 175, endPoint y: 191, distance: 159.6
click at [175, 191] on div "Firenze Trip Private Change Dates Make a Copy Delete Trip Go Pro ⚡️ Give Feedba…" at bounding box center [246, 111] width 493 height 223
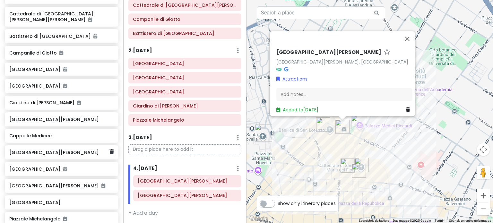
scroll to position [178, 0]
click at [319, 129] on img "Cappelle Medicee" at bounding box center [323, 124] width 14 height 14
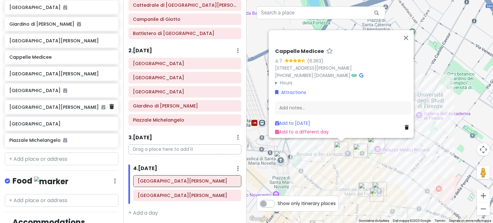
scroll to position [246, 0]
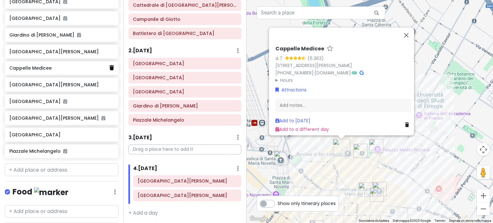
click at [109, 64] on link at bounding box center [111, 68] width 4 height 8
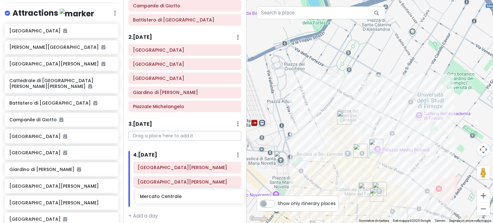
scroll to position [93, 0]
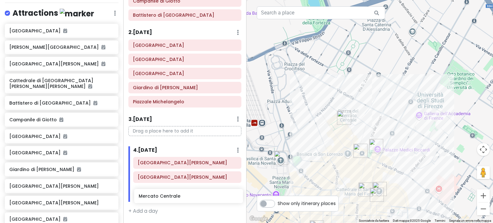
drag, startPoint x: 36, startPoint y: 48, endPoint x: 166, endPoint y: 199, distance: 198.3
click at [166, 199] on div "Firenze Trip Private Change Dates Make a Copy Delete Trip Go Pro ⚡️ Give Feedba…" at bounding box center [246, 111] width 493 height 223
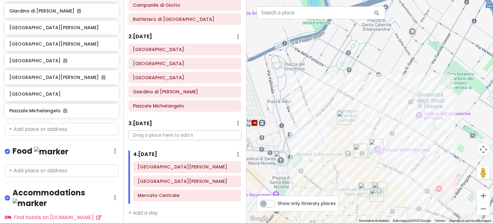
scroll to position [270, 0]
click at [39, 123] on input "text" at bounding box center [62, 129] width 114 height 13
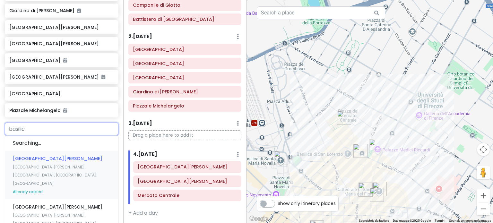
type input "basilica"
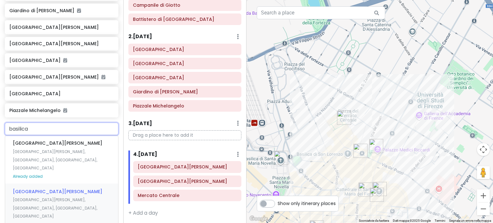
click at [64, 188] on span "[GEOGRAPHIC_DATA][PERSON_NAME]" at bounding box center [58, 191] width 90 height 6
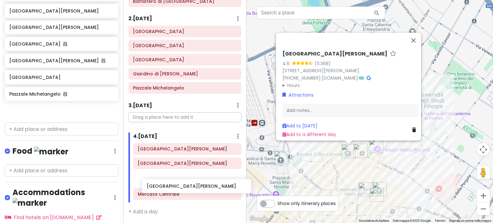
scroll to position [104, 0]
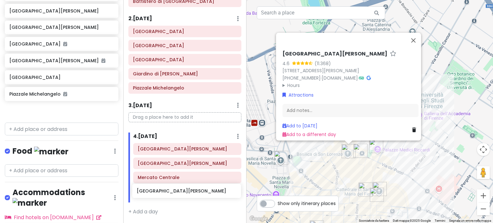
drag, startPoint x: 46, startPoint y: 106, endPoint x: 173, endPoint y: 194, distance: 154.2
click at [173, 194] on div "Firenze Trip Private Change Dates Make a Copy Delete Trip Go Pro ⚡️ Give Feedba…" at bounding box center [246, 111] width 493 height 223
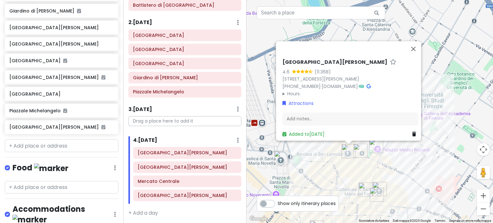
click at [395, 170] on div "[GEOGRAPHIC_DATA][PERSON_NAME] 4.6 (11.368) [STREET_ADDRESS][PERSON_NAME] [PHON…" at bounding box center [370, 111] width 247 height 223
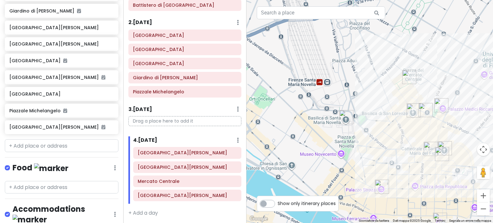
drag, startPoint x: 331, startPoint y: 167, endPoint x: 397, endPoint y: 125, distance: 78.4
click at [397, 125] on div at bounding box center [370, 111] width 247 height 223
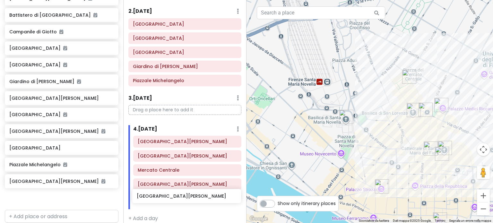
scroll to position [122, 0]
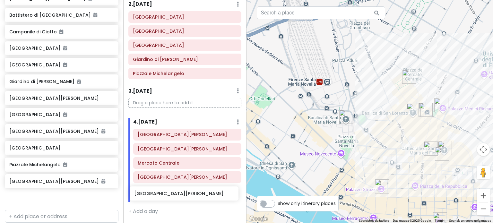
drag, startPoint x: 69, startPoint y: 108, endPoint x: 194, endPoint y: 194, distance: 151.3
click at [194, 194] on div "Firenze Trip Private Change Dates Make a Copy Delete Trip Go Pro ⚡️ Give Feedba…" at bounding box center [246, 111] width 493 height 223
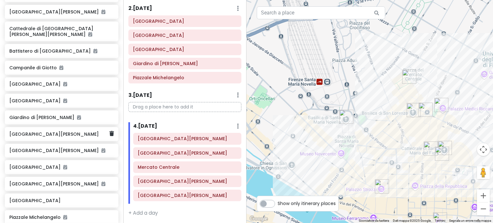
scroll to position [166, 0]
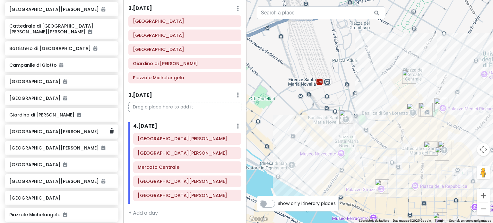
click at [58, 129] on h6 "[GEOGRAPHIC_DATA][PERSON_NAME]" at bounding box center [59, 132] width 100 height 6
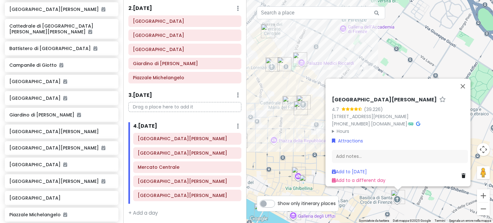
click at [295, 156] on div "[GEOGRAPHIC_DATA][PERSON_NAME] 4.7 (39.226) [STREET_ADDRESS][PERSON_NAME] [PHON…" at bounding box center [370, 111] width 247 height 223
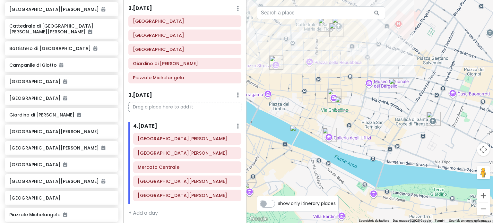
drag, startPoint x: 312, startPoint y: 156, endPoint x: 348, endPoint y: 77, distance: 87.1
click at [348, 77] on div at bounding box center [370, 111] width 247 height 223
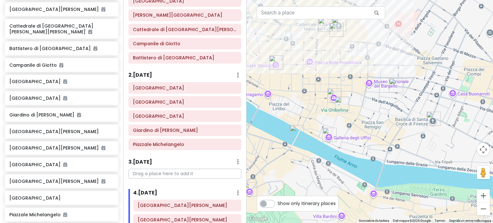
scroll to position [0, 0]
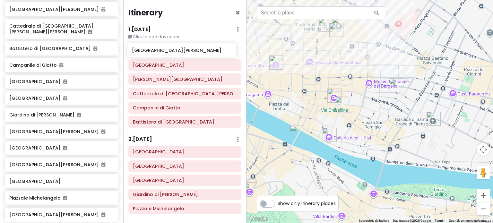
drag, startPoint x: 49, startPoint y: 126, endPoint x: 171, endPoint y: 52, distance: 143.3
click at [171, 52] on div "Firenze Trip Private Change Dates Make a Copy Delete Trip Go Pro ⚡️ Give Feedba…" at bounding box center [246, 111] width 493 height 223
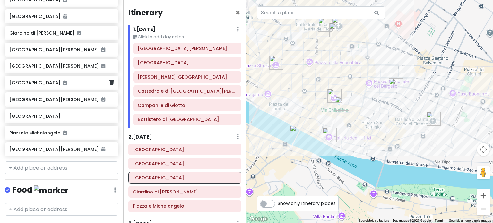
scroll to position [250, 0]
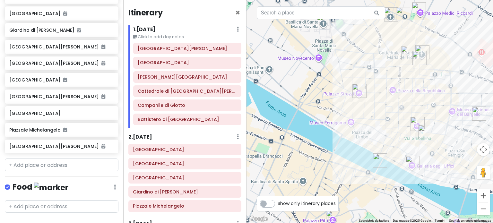
drag, startPoint x: 284, startPoint y: 87, endPoint x: 369, endPoint y: 115, distance: 89.6
click at [369, 115] on div at bounding box center [370, 111] width 247 height 223
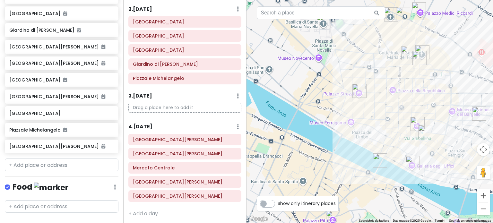
scroll to position [128, 0]
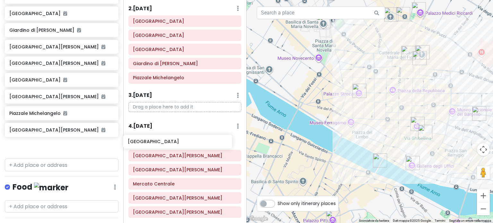
drag, startPoint x: 60, startPoint y: 107, endPoint x: 179, endPoint y: 142, distance: 123.7
click at [179, 142] on div "Firenze Trip Private Change Dates Make a Copy Delete Trip Go Pro ⚡️ Give Feedba…" at bounding box center [246, 111] width 493 height 223
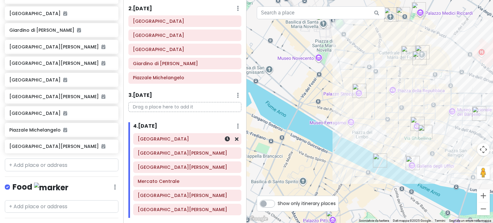
scroll to position [234, 0]
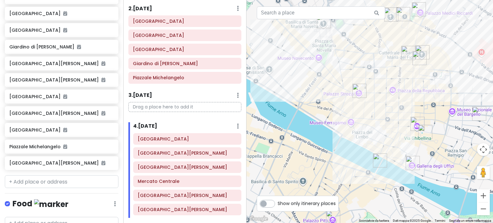
click at [429, 100] on div at bounding box center [370, 111] width 247 height 223
click at [383, 96] on div at bounding box center [370, 111] width 247 height 223
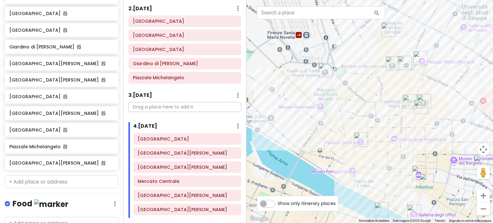
drag, startPoint x: 417, startPoint y: 81, endPoint x: 420, endPoint y: 137, distance: 56.9
click at [420, 137] on div at bounding box center [370, 111] width 247 height 223
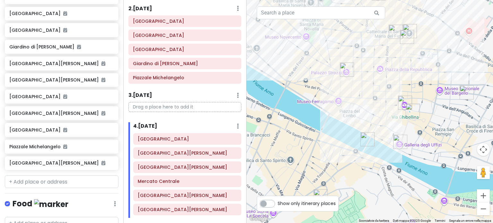
drag, startPoint x: 382, startPoint y: 154, endPoint x: 363, endPoint y: 79, distance: 78.0
click at [363, 79] on div at bounding box center [370, 111] width 247 height 223
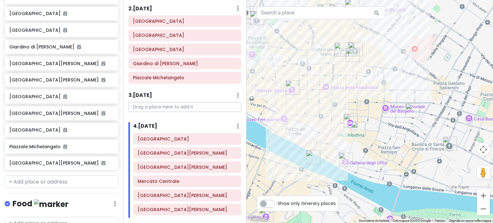
drag, startPoint x: 356, startPoint y: 69, endPoint x: 318, endPoint y: 121, distance: 64.8
click at [318, 121] on div at bounding box center [370, 111] width 247 height 223
drag, startPoint x: 316, startPoint y: 107, endPoint x: 331, endPoint y: 63, distance: 46.3
click at [331, 63] on div at bounding box center [370, 111] width 247 height 223
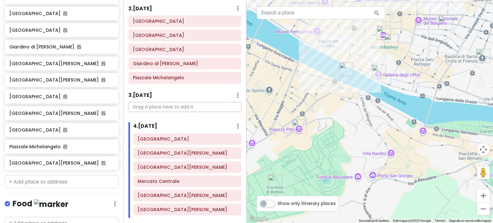
click at [339, 114] on div at bounding box center [370, 111] width 247 height 223
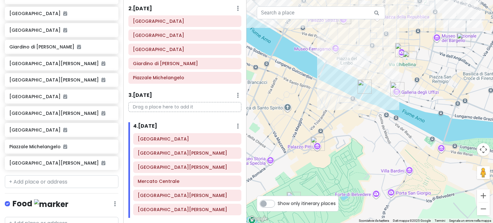
drag, startPoint x: 345, startPoint y: 36, endPoint x: 378, endPoint y: 75, distance: 50.6
click at [378, 75] on div at bounding box center [370, 111] width 247 height 223
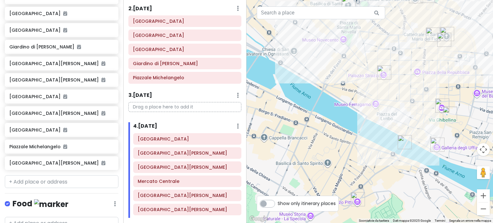
click at [390, 52] on div at bounding box center [370, 111] width 247 height 223
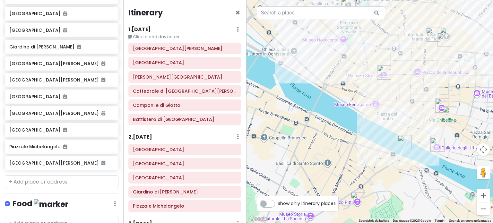
scroll to position [142, 0]
